Goal: Communication & Community: Answer question/provide support

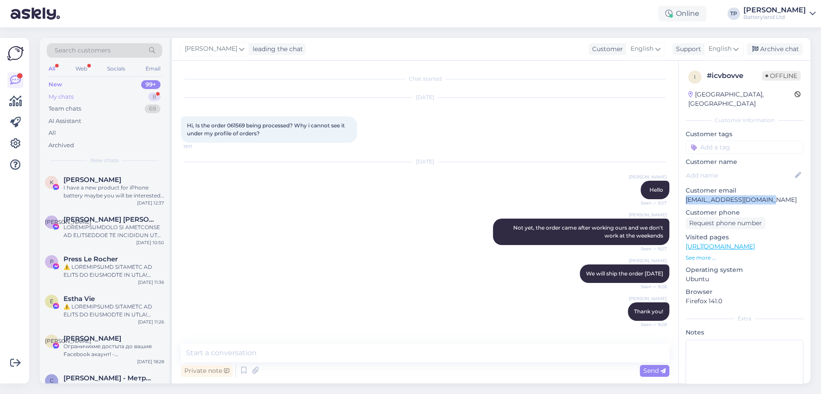
click at [127, 94] on div "My chats 8" at bounding box center [105, 97] width 116 height 12
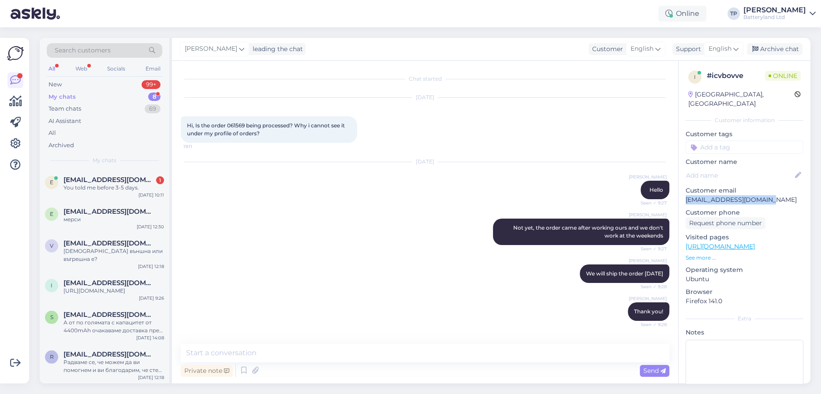
scroll to position [602, 0]
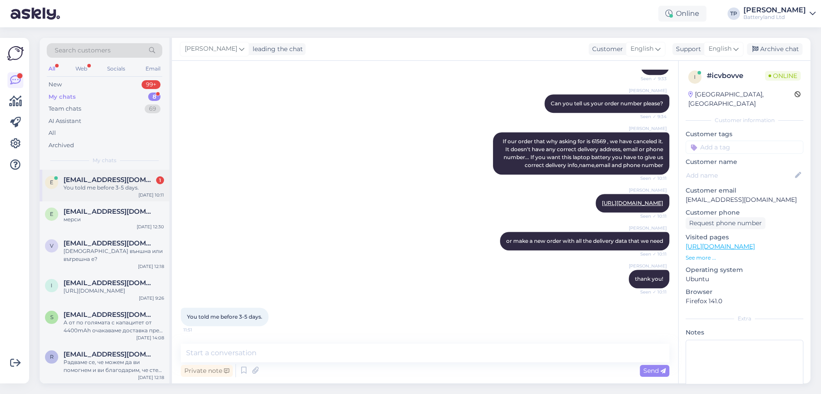
click at [90, 182] on span "[EMAIL_ADDRESS][DOMAIN_NAME]" at bounding box center [109, 180] width 92 height 8
click at [261, 357] on textarea at bounding box center [425, 353] width 489 height 19
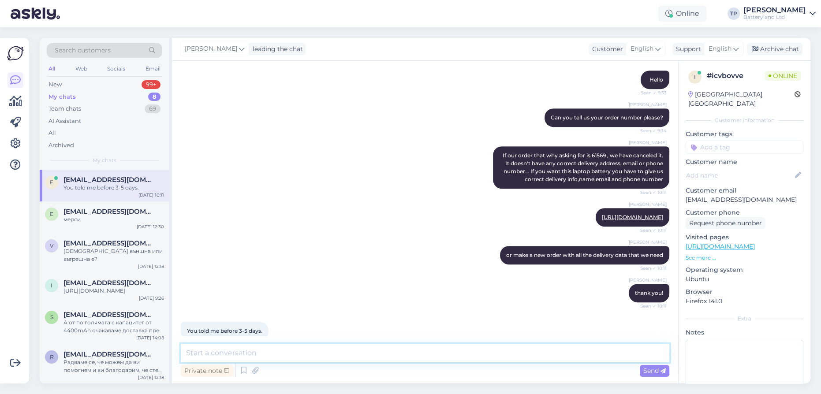
scroll to position [602, 0]
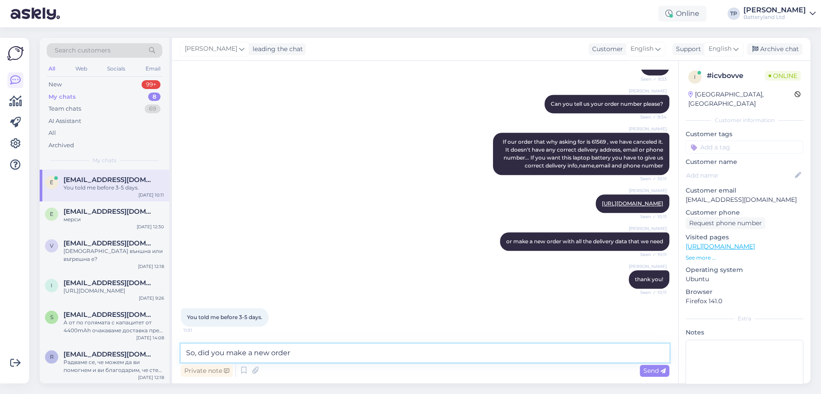
type textarea "So, did you make a new order?"
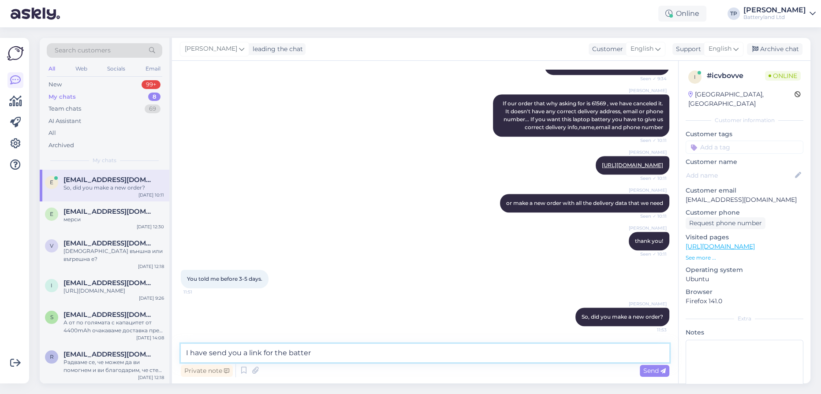
type textarea "I have send you a link for the battery"
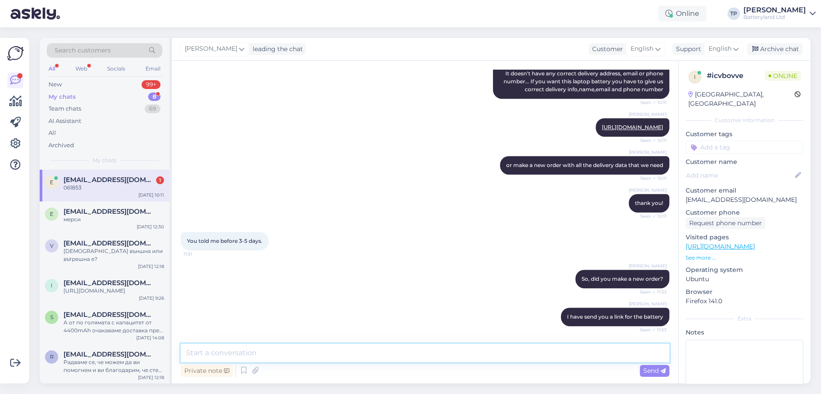
scroll to position [716, 0]
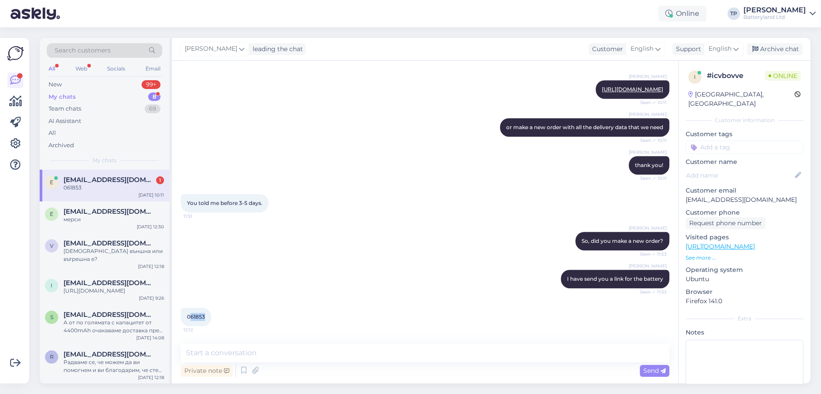
drag, startPoint x: 190, startPoint y: 316, endPoint x: 207, endPoint y: 315, distance: 17.2
click at [207, 315] on div "061853 12:12" at bounding box center [196, 317] width 30 height 19
copy span "61853"
click at [295, 350] on textarea at bounding box center [425, 353] width 489 height 19
type textarea "Thank you!"
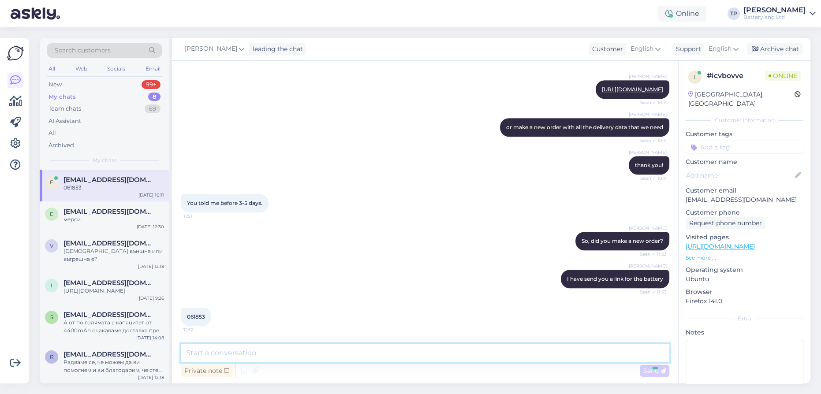
scroll to position [754, 0]
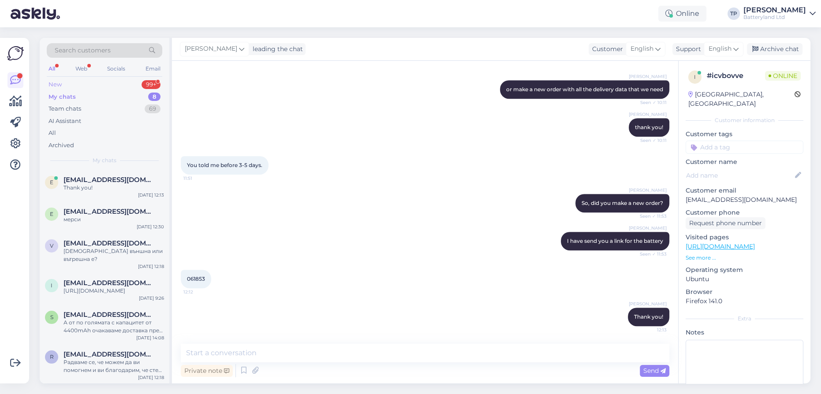
click at [112, 88] on div "New 99+" at bounding box center [105, 84] width 116 height 12
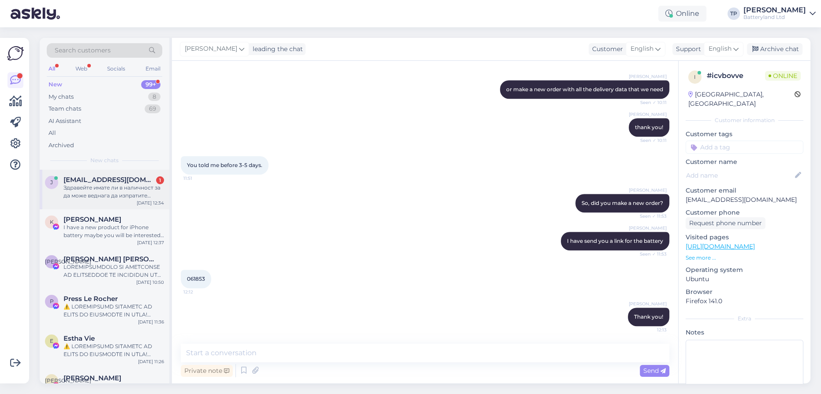
click at [107, 184] on div "[EMAIL_ADDRESS][DOMAIN_NAME] 1 Здравейте имате ли в наличност за да може веднаг…" at bounding box center [113, 188] width 101 height 24
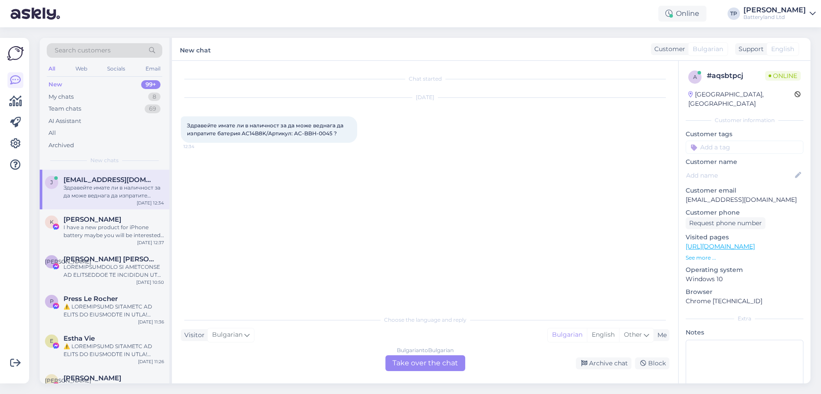
scroll to position [0, 0]
drag, startPoint x: 293, startPoint y: 132, endPoint x: 330, endPoint y: 135, distance: 37.1
click at [330, 135] on span "Здравейте имате ли в наличност за да може веднага да изпратите батерия AC14B8K/…" at bounding box center [266, 129] width 158 height 15
copy span "AC-BBH-0045"
click at [410, 364] on div "Bulgarian to Bulgarian Take over the chat" at bounding box center [425, 363] width 80 height 16
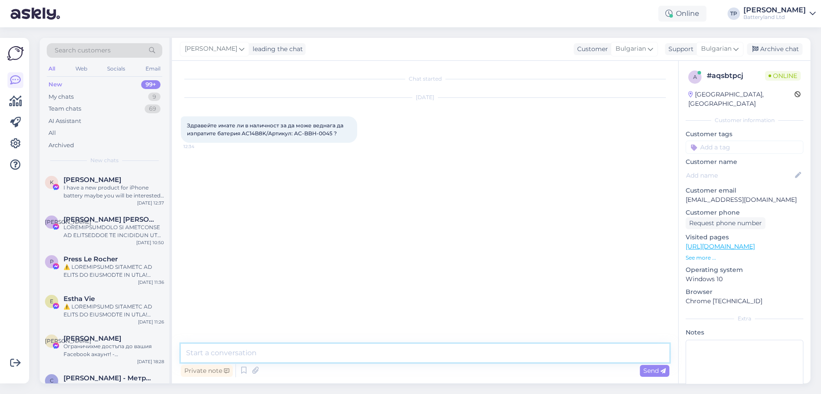
click at [324, 353] on textarea at bounding box center [425, 353] width 489 height 19
type textarea "Z"
type textarea "Здравейте, имаме наличност от тази батерия.Пуснете си поръчка през сайта и ще я…"
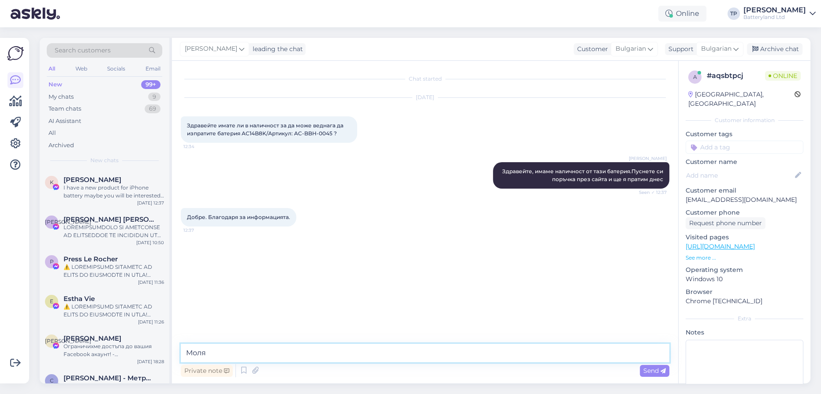
type textarea "Моля!"
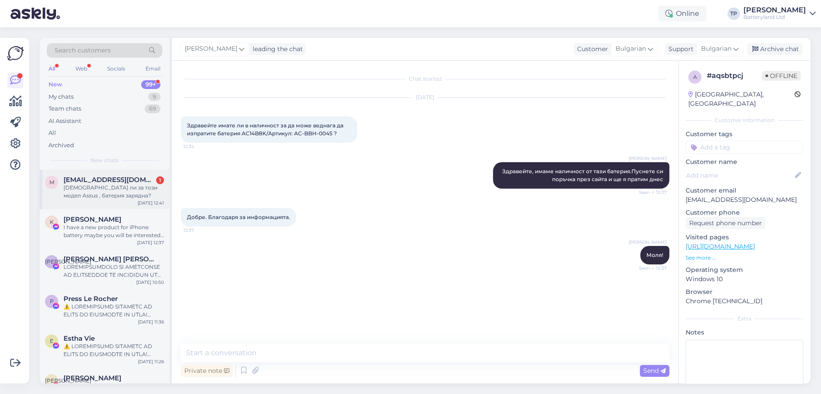
click at [132, 183] on span "[EMAIL_ADDRESS][DOMAIN_NAME]" at bounding box center [109, 180] width 92 height 8
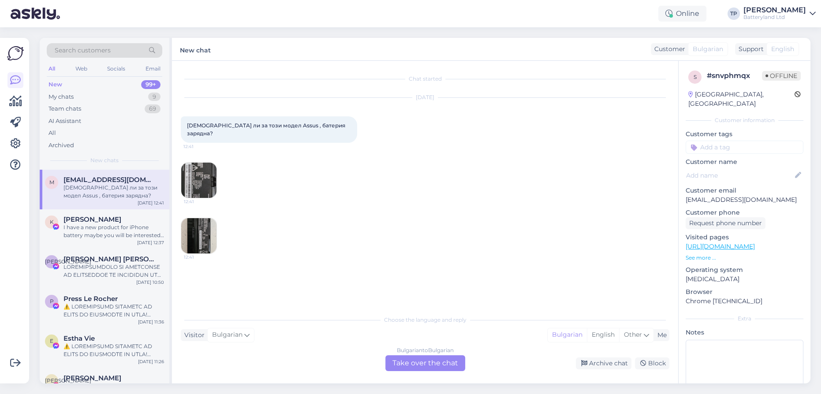
click at [433, 369] on div "Bulgarian to Bulgarian Take over the chat" at bounding box center [425, 363] width 80 height 16
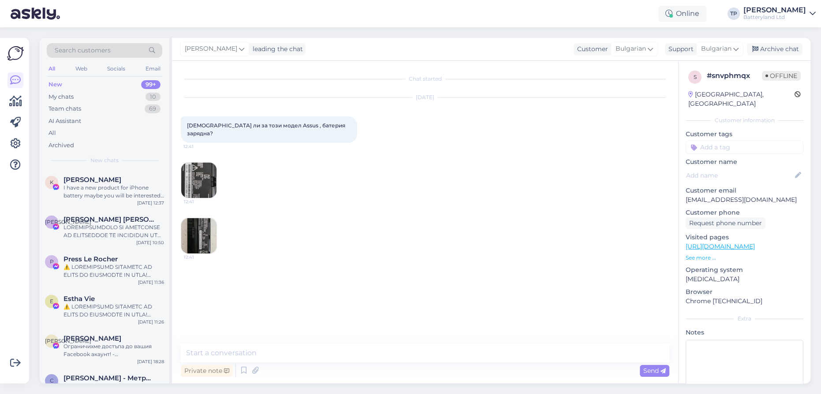
click at [196, 178] on img at bounding box center [198, 180] width 35 height 35
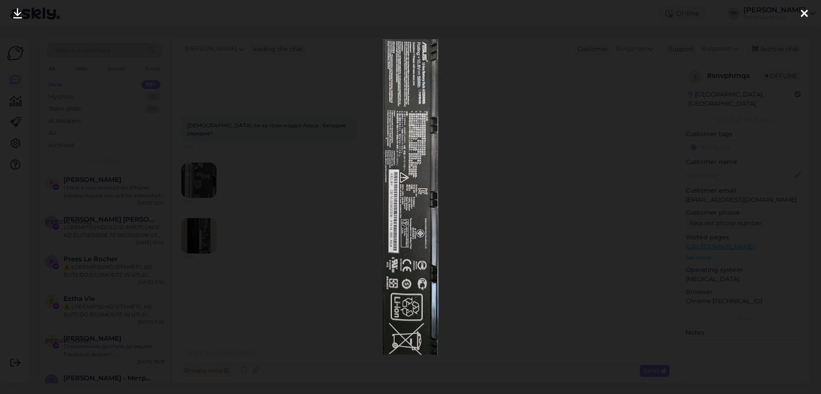
click at [802, 15] on icon at bounding box center [804, 13] width 7 height 11
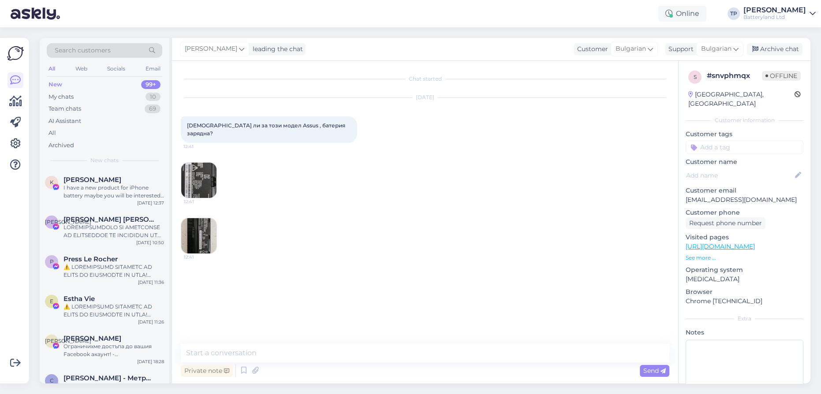
click at [200, 224] on img at bounding box center [198, 235] width 35 height 35
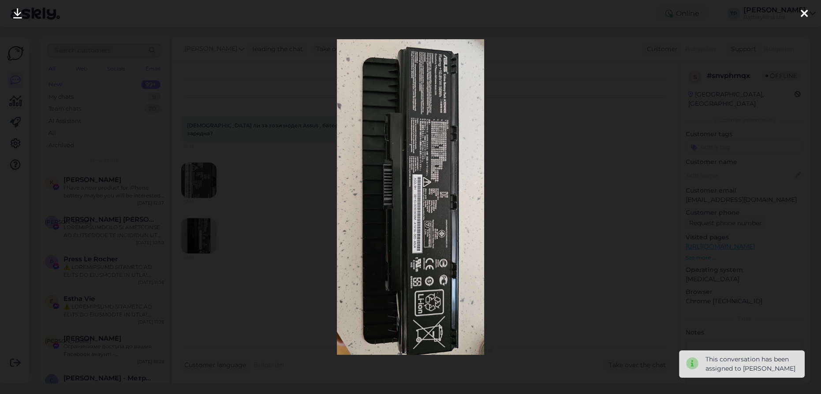
click at [15, 14] on icon at bounding box center [17, 13] width 9 height 11
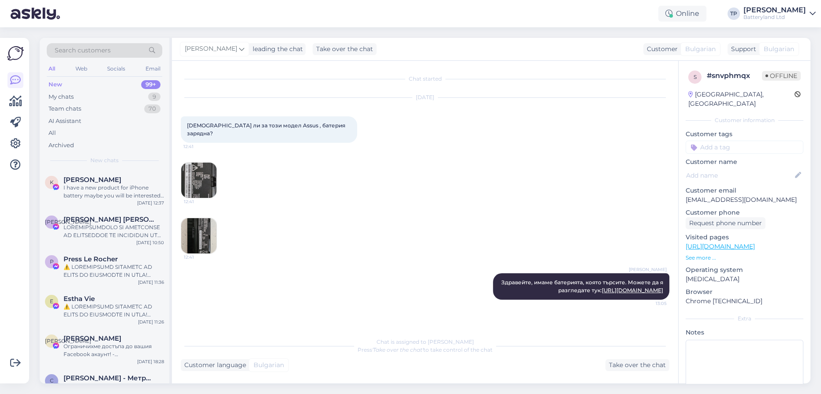
click at [320, 373] on div "Chat started [DATE] [DEMOGRAPHIC_DATA] ли за този модел Assus , батерия зарядна…" at bounding box center [425, 222] width 506 height 323
click at [602, 287] on link "[URL][DOMAIN_NAME]" at bounding box center [632, 290] width 61 height 7
